Goal: Transaction & Acquisition: Purchase product/service

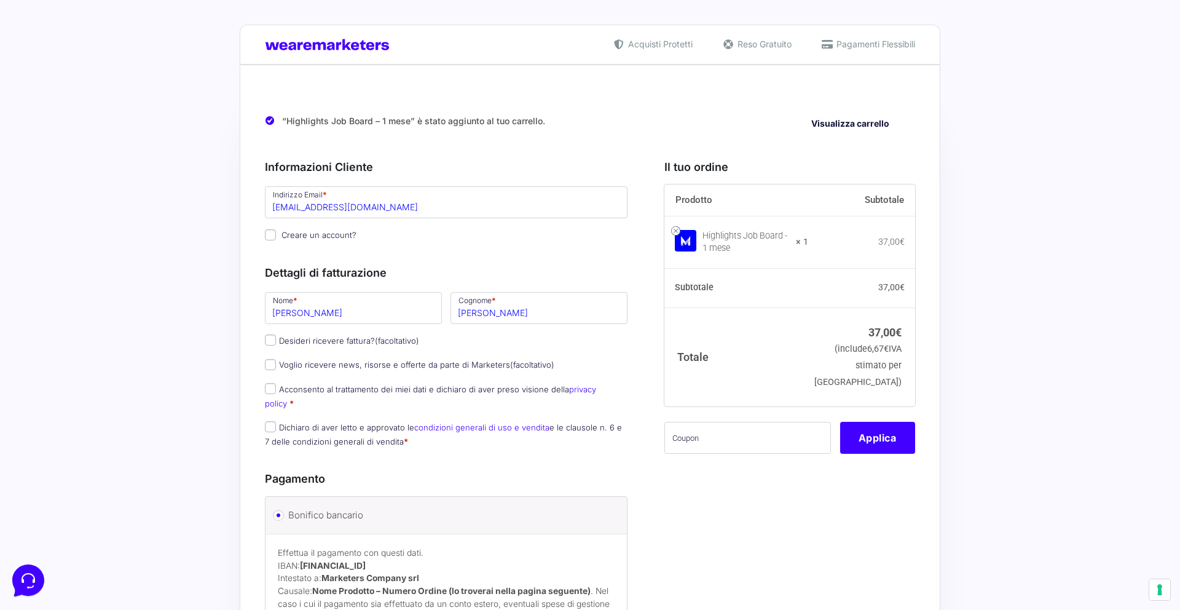
scroll to position [68, 0]
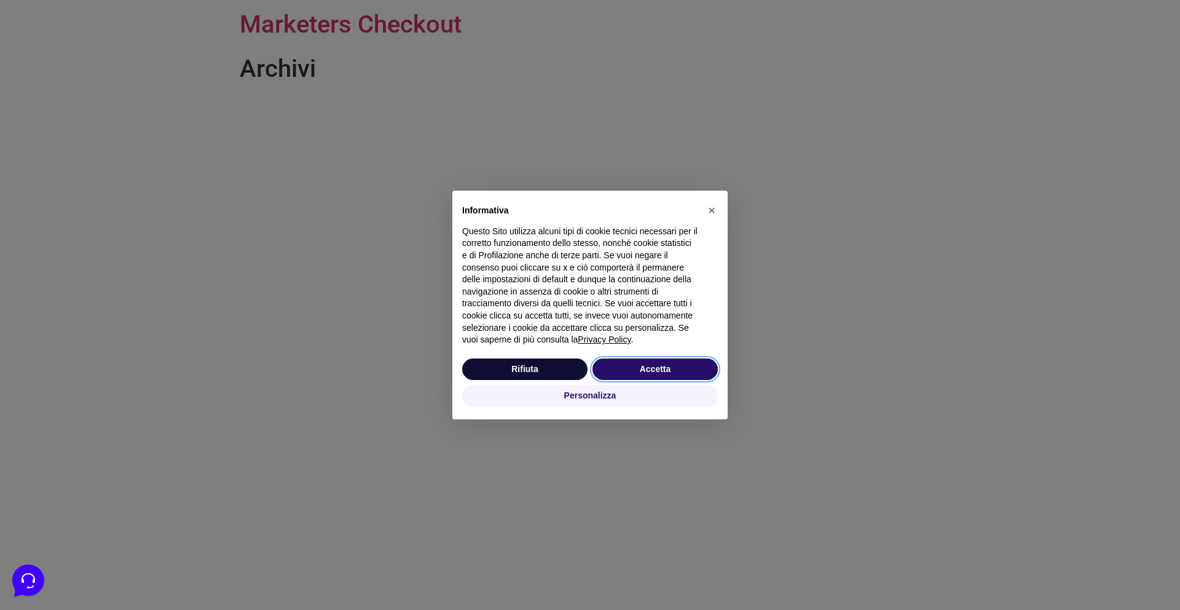
click at [664, 373] on button "Accetta" at bounding box center [655, 369] width 125 height 22
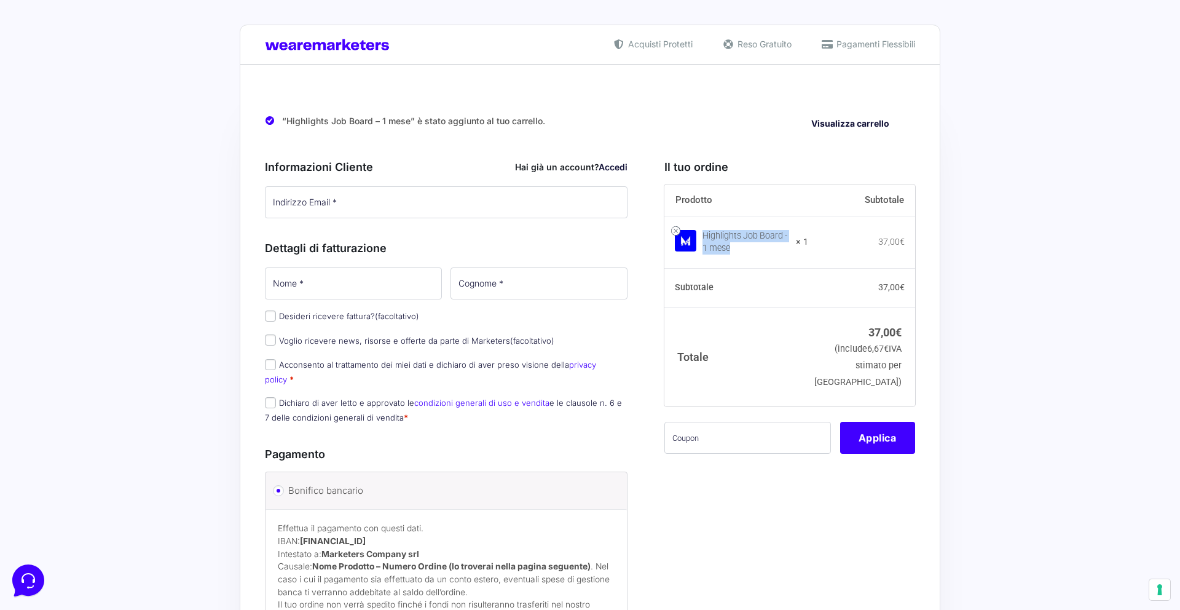
drag, startPoint x: 706, startPoint y: 236, endPoint x: 796, endPoint y: 249, distance: 90.7
click at [789, 249] on div "Highlights Job Board - 1 mese" at bounding box center [746, 242] width 86 height 25
copy div "Highlights Job Board - 1 mese"
